Goal: Task Accomplishment & Management: Use online tool/utility

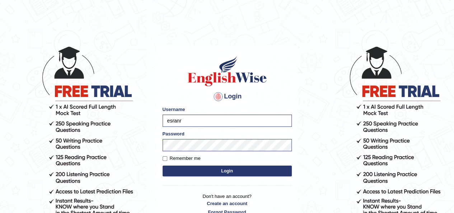
click at [202, 174] on button "Login" at bounding box center [227, 170] width 129 height 11
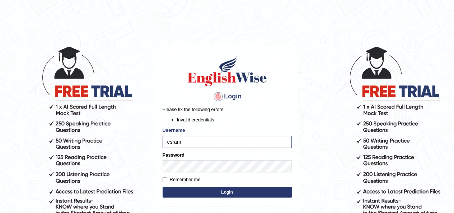
click at [163, 187] on button "Login" at bounding box center [227, 192] width 129 height 11
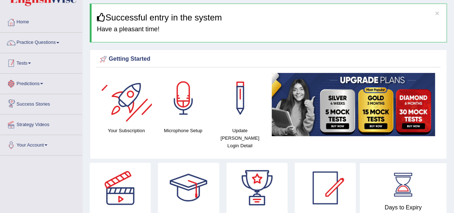
scroll to position [36, 0]
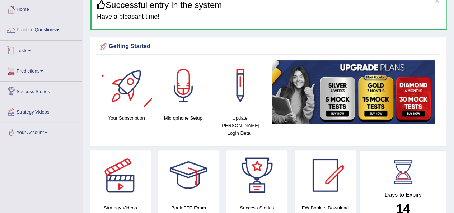
click at [29, 50] on link "Tests" at bounding box center [41, 50] width 82 height 18
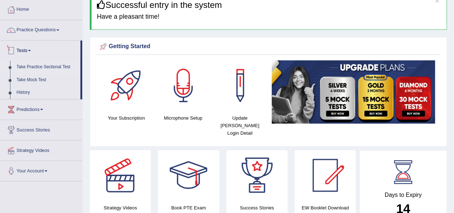
click at [33, 65] on link "Take Practice Sectional Test" at bounding box center [46, 67] width 67 height 13
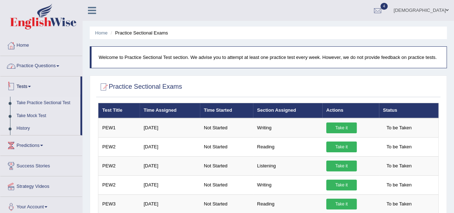
click at [23, 67] on link "Practice Questions" at bounding box center [41, 65] width 82 height 18
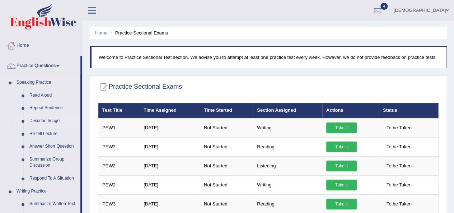
click at [42, 120] on link "Describe Image" at bounding box center [53, 120] width 54 height 13
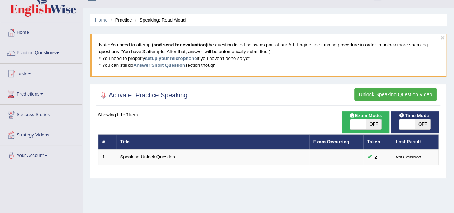
scroll to position [36, 0]
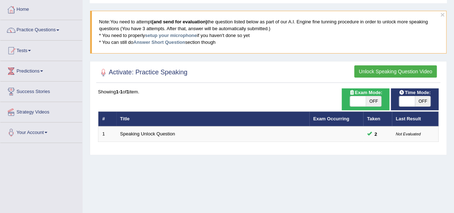
click at [415, 100] on span "OFF" at bounding box center [423, 101] width 16 height 10
checkbox input "true"
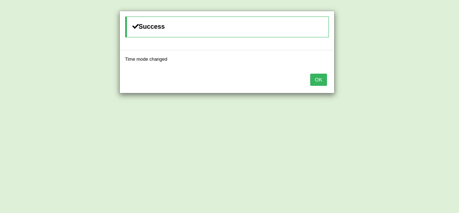
click at [317, 75] on button "OK" at bounding box center [318, 80] width 17 height 12
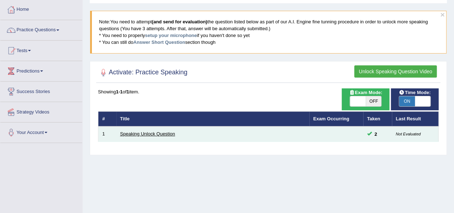
click at [154, 131] on link "Speaking Unlock Question" at bounding box center [147, 133] width 55 height 5
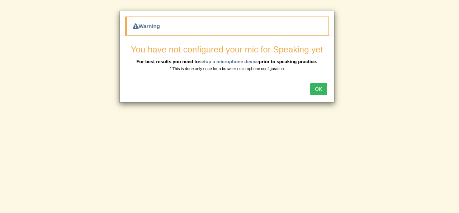
click at [331, 88] on div "OK" at bounding box center [227, 89] width 215 height 25
click at [323, 89] on button "OK" at bounding box center [318, 89] width 17 height 12
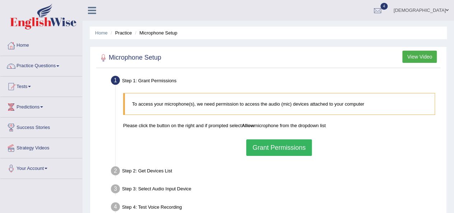
click at [294, 150] on button "Grant Permissions" at bounding box center [278, 147] width 65 height 17
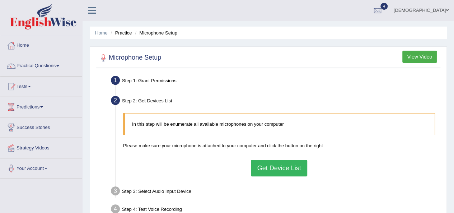
click at [293, 166] on button "Get Device List" at bounding box center [279, 168] width 56 height 17
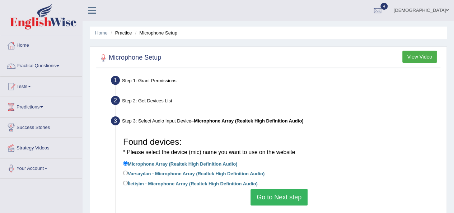
scroll to position [24, 0]
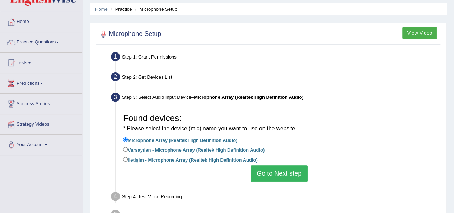
click at [289, 169] on button "Go to Next step" at bounding box center [278, 173] width 57 height 17
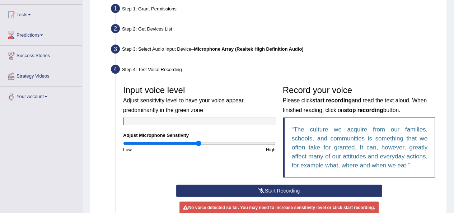
scroll to position [108, 0]
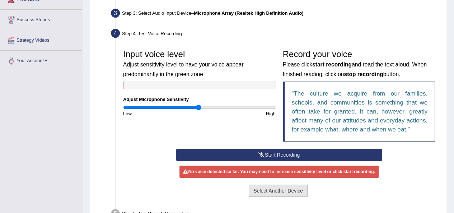
click at [280, 191] on button "Select Another Device" at bounding box center [278, 190] width 59 height 12
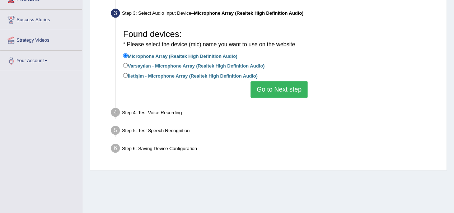
click at [283, 89] on button "Go to Next step" at bounding box center [278, 89] width 57 height 17
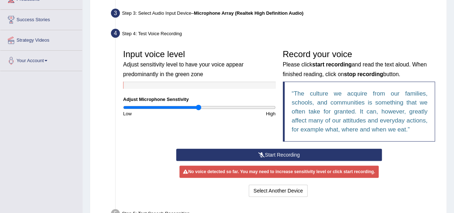
click at [280, 152] on button "Start Recording" at bounding box center [279, 155] width 206 height 12
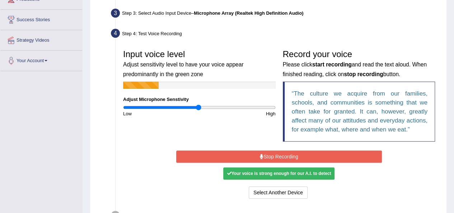
click at [282, 157] on button "Stop Recording" at bounding box center [279, 156] width 206 height 12
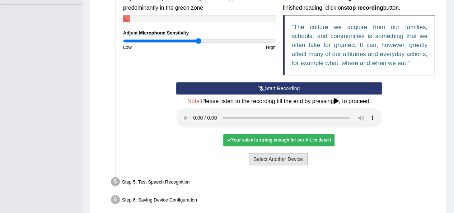
scroll to position [205, 0]
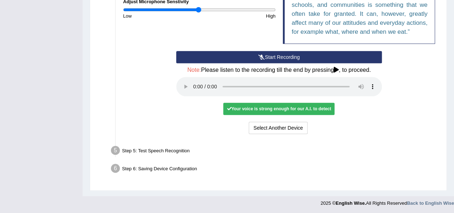
click at [183, 152] on div "Step 5: Test Speech Recognition" at bounding box center [276, 152] width 336 height 16
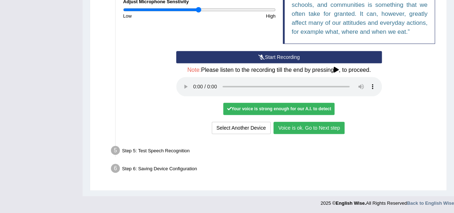
click at [299, 129] on button "Voice is ok. Go to Next step" at bounding box center [308, 128] width 71 height 12
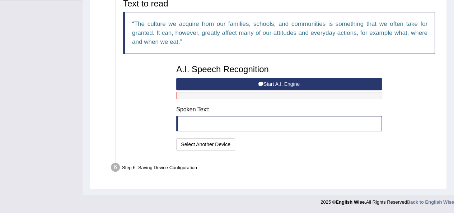
scroll to position [177, 0]
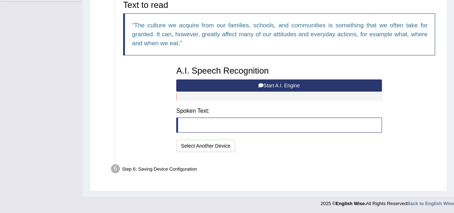
click at [255, 86] on button "Start A.I. Engine" at bounding box center [279, 85] width 206 height 12
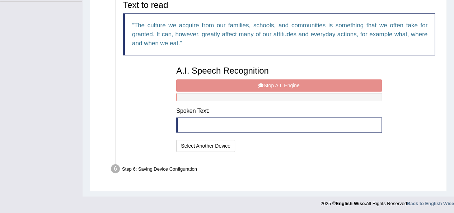
click at [255, 86] on div "A.I. Speech Recognition Start A.I. Engine Stop A.I. Engine Note: Please listen …" at bounding box center [279, 107] width 213 height 91
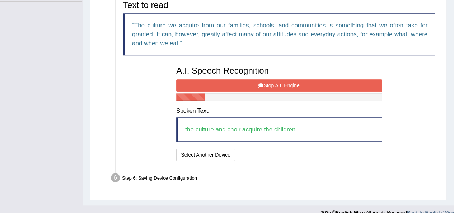
click at [273, 78] on div "A.I. Speech Recognition Start A.I. Engine Stop A.I. Engine Note: Please listen …" at bounding box center [279, 112] width 213 height 100
click at [276, 84] on button "Stop A.I. Engine" at bounding box center [279, 85] width 206 height 12
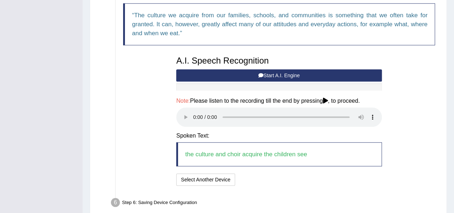
scroll to position [213, 0]
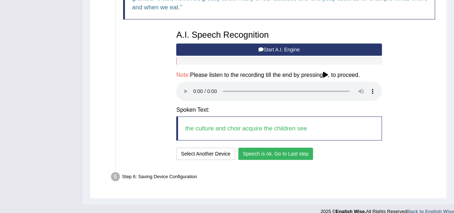
click at [289, 153] on button "Speech is ok. Go to Last step" at bounding box center [275, 153] width 75 height 12
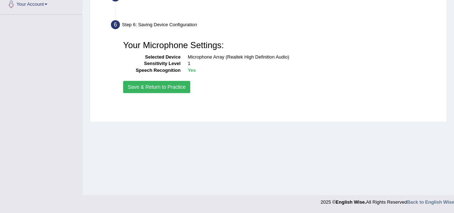
scroll to position [164, 0]
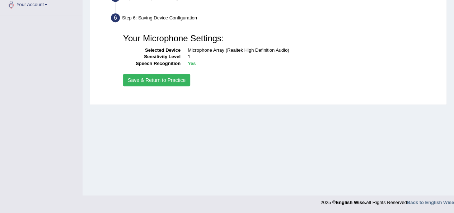
click at [177, 79] on button "Save & Return to Practice" at bounding box center [156, 80] width 67 height 12
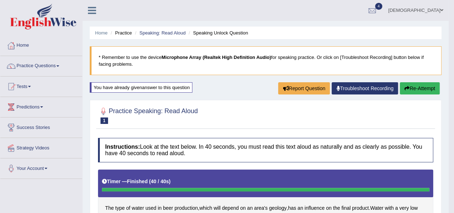
click at [31, 84] on link "Tests" at bounding box center [41, 85] width 82 height 18
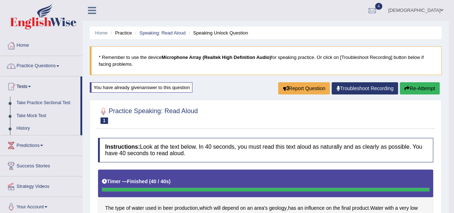
click at [44, 70] on link "Practice Questions" at bounding box center [41, 65] width 82 height 18
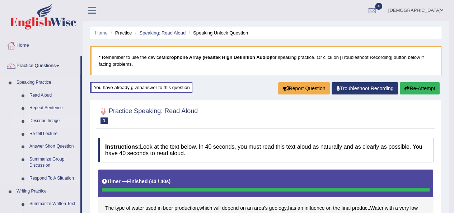
click at [46, 118] on link "Describe Image" at bounding box center [53, 120] width 54 height 13
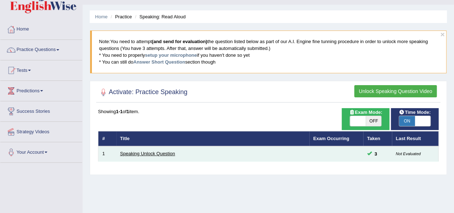
scroll to position [12, 0]
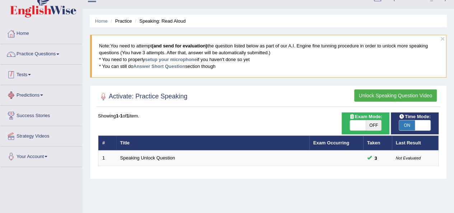
click at [39, 74] on link "Tests" at bounding box center [41, 74] width 82 height 18
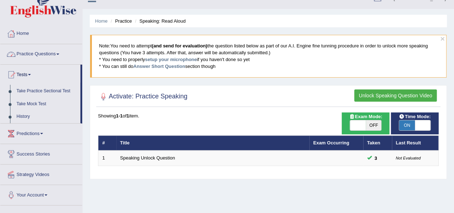
click at [34, 56] on link "Practice Questions" at bounding box center [41, 53] width 82 height 18
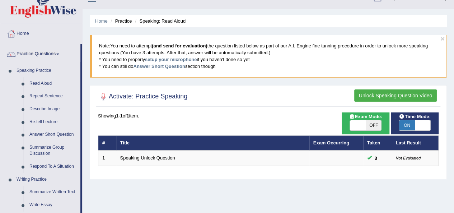
click at [28, 54] on link "Practice Questions" at bounding box center [40, 53] width 80 height 18
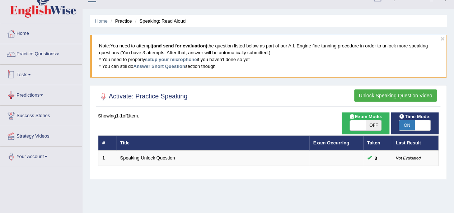
click at [27, 75] on link "Tests" at bounding box center [41, 74] width 82 height 18
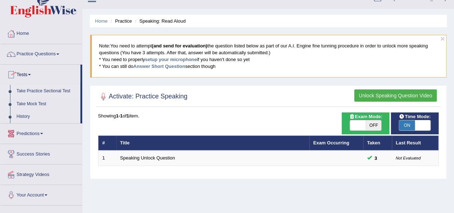
click at [38, 91] on link "Take Practice Sectional Test" at bounding box center [46, 91] width 67 height 13
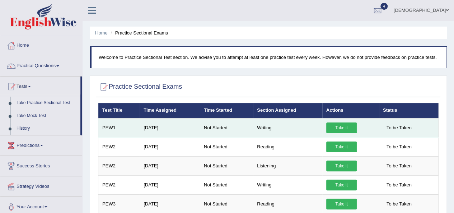
click at [344, 126] on link "Take it" at bounding box center [341, 127] width 31 height 11
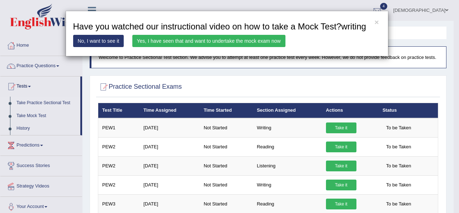
click at [156, 42] on link "Yes, I have seen that and want to undertake the mock exam now" at bounding box center [208, 41] width 153 height 12
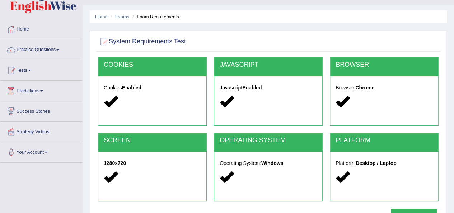
scroll to position [72, 0]
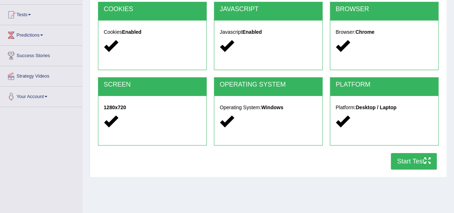
click at [403, 153] on div at bounding box center [384, 153] width 116 height 0
click at [406, 159] on button "Start Test" at bounding box center [414, 161] width 46 height 17
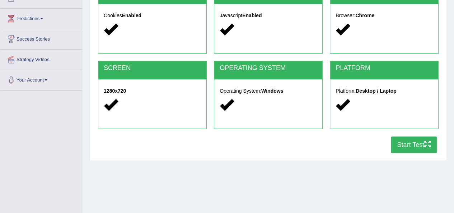
scroll to position [108, 0]
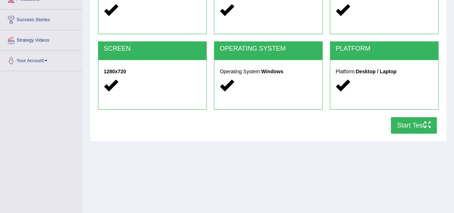
click at [431, 132] on button "Start Test" at bounding box center [414, 125] width 46 height 17
